Goal: Task Accomplishment & Management: Manage account settings

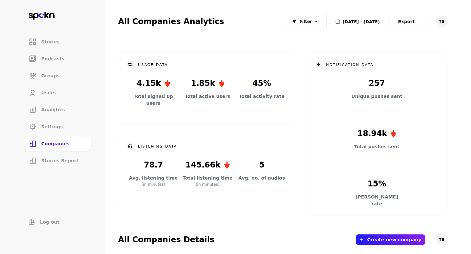
scroll to position [192, 0]
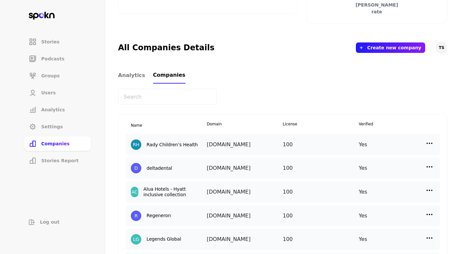
click at [430, 142] on img at bounding box center [429, 144] width 8 height 8
click at [378, 172] on p "Manage Users" at bounding box center [371, 172] width 32 height 7
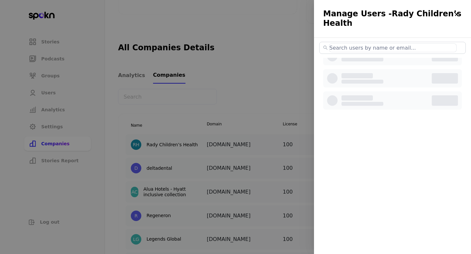
select select "3"
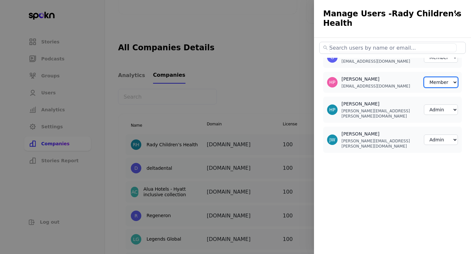
click at [436, 84] on select "Member Creator Admin" at bounding box center [441, 82] width 34 height 10
select select "1"
click at [239, 96] on div at bounding box center [235, 127] width 471 height 254
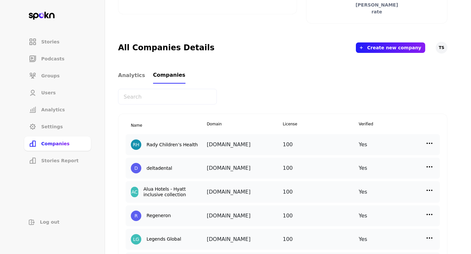
click at [169, 98] on input "text" at bounding box center [167, 97] width 99 height 16
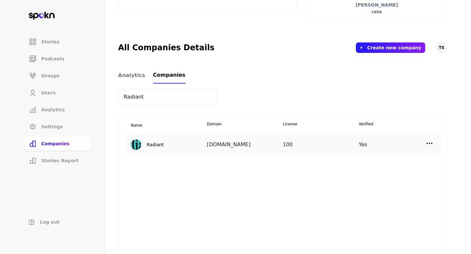
type input "Radiant"
click at [432, 143] on img at bounding box center [429, 144] width 8 height 8
click at [377, 168] on div "Manage Users" at bounding box center [374, 172] width 65 height 15
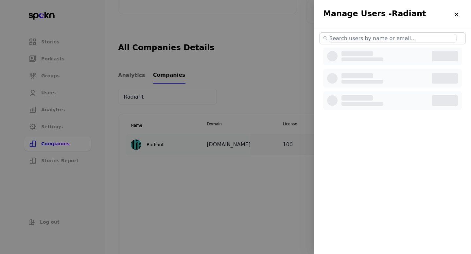
select select "3"
select select "2"
select select "3"
select select "2"
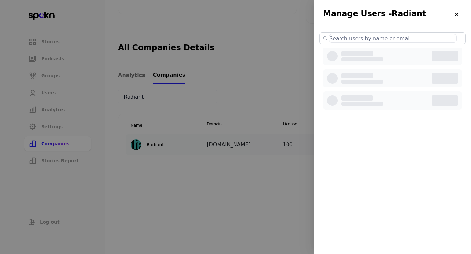
select select "3"
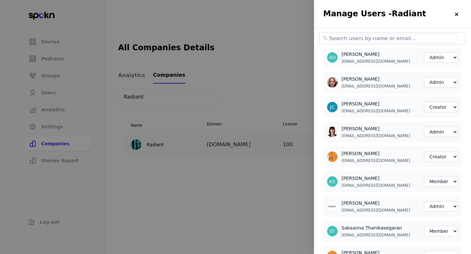
click at [389, 41] on input "text" at bounding box center [392, 38] width 127 height 9
type input "z"
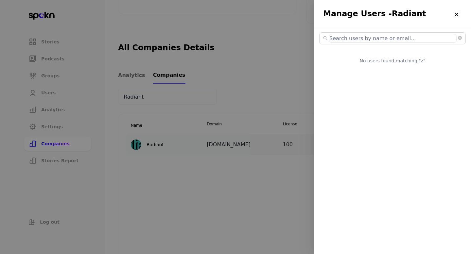
select select "3"
select select "2"
select select "3"
select select "2"
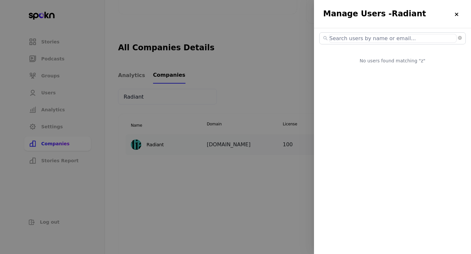
select select "3"
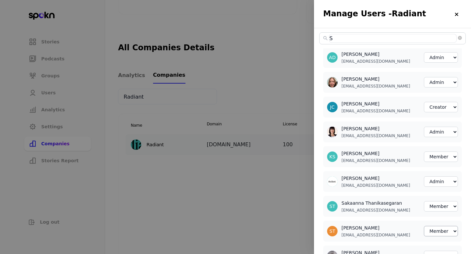
type input "S"
click at [441, 236] on select "Member Creator Admin" at bounding box center [441, 231] width 34 height 10
select select "1"
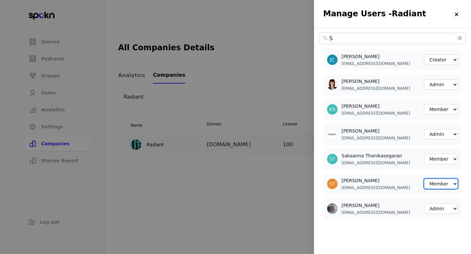
scroll to position [47, 0]
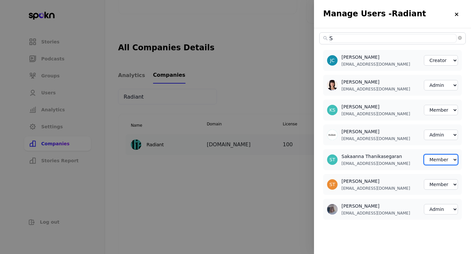
click at [438, 160] on select "Member Creator Admin" at bounding box center [441, 160] width 34 height 10
select select "1"
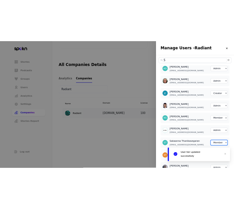
scroll to position [0, 0]
